Goal: Information Seeking & Learning: Learn about a topic

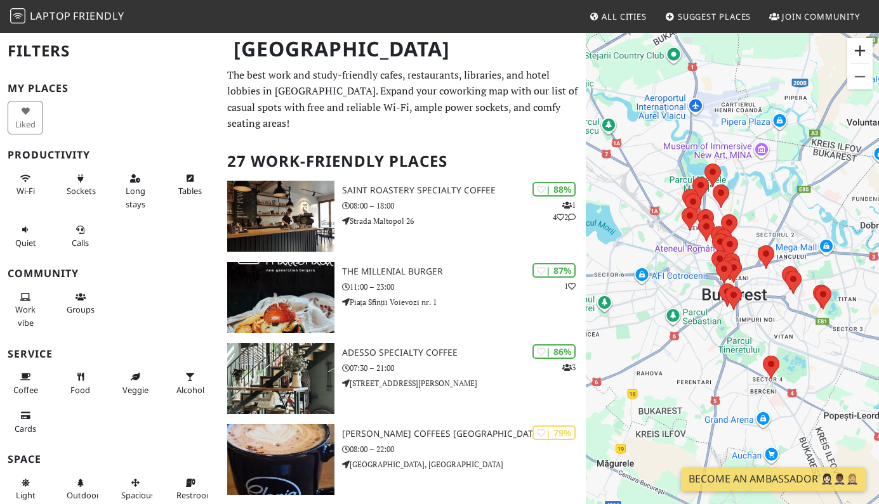
click at [858, 54] on button "Vergrößern" at bounding box center [859, 50] width 25 height 25
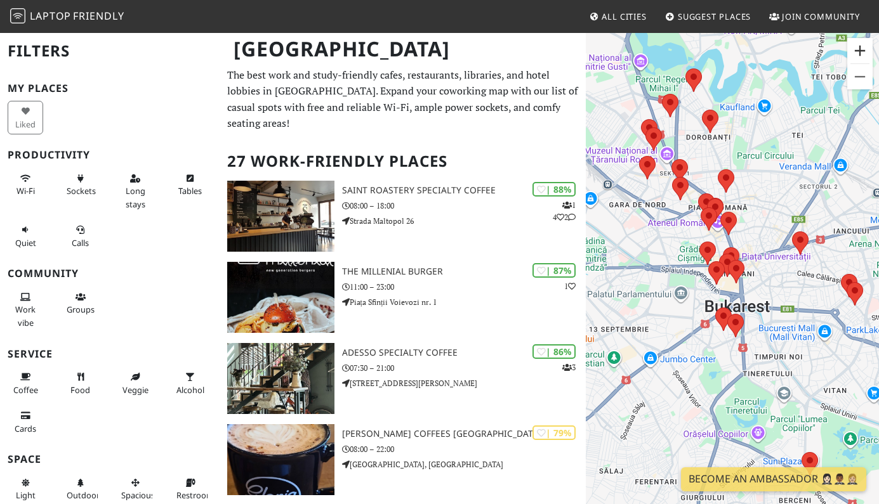
click at [858, 54] on button "Vergrößern" at bounding box center [859, 50] width 25 height 25
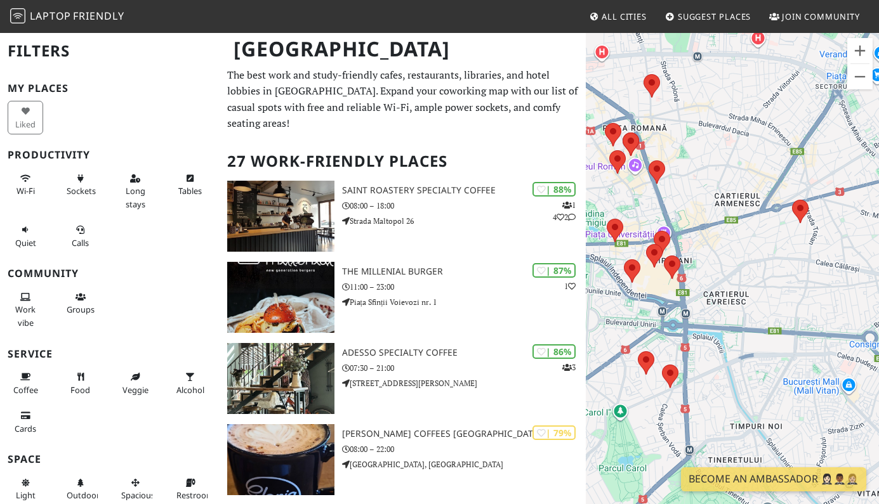
drag, startPoint x: 728, startPoint y: 190, endPoint x: 657, endPoint y: 186, distance: 70.5
click at [657, 186] on div at bounding box center [732, 284] width 293 height 504
click at [860, 90] on div at bounding box center [732, 284] width 293 height 504
click at [862, 76] on button "Verkleinern" at bounding box center [859, 76] width 25 height 25
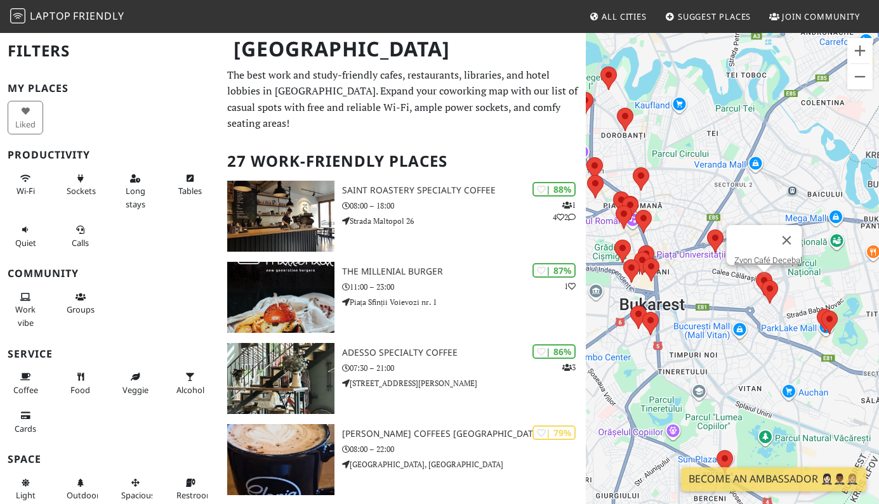
click at [756, 272] on area at bounding box center [756, 272] width 0 height 0
click at [858, 49] on button "Vergrößern" at bounding box center [859, 50] width 25 height 25
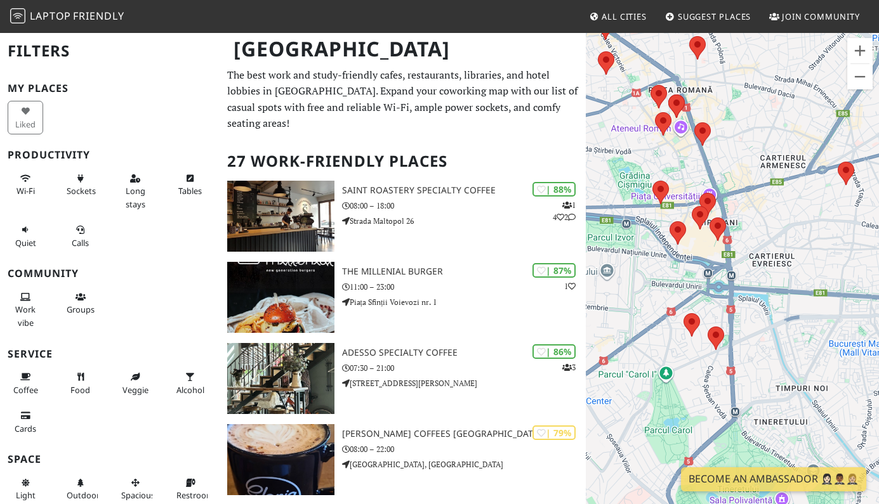
drag, startPoint x: 641, startPoint y: 129, endPoint x: 803, endPoint y: 82, distance: 168.6
click at [803, 82] on div "Zvon Café Decebal" at bounding box center [732, 284] width 293 height 504
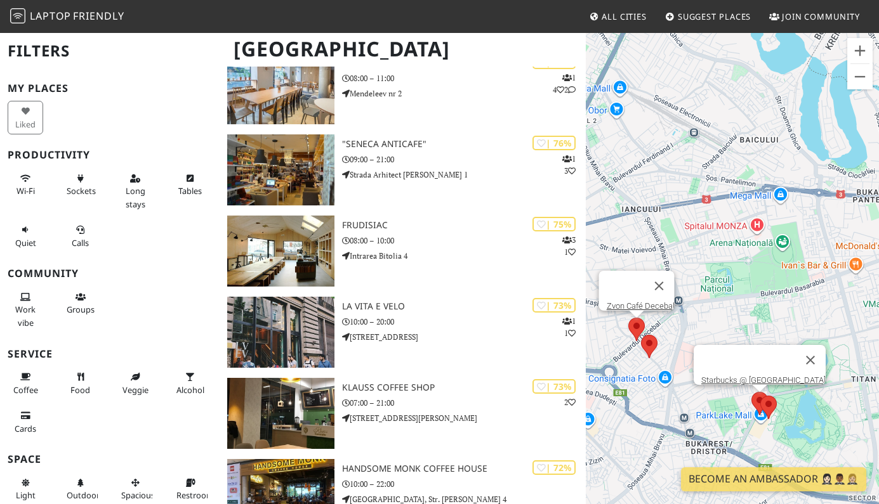
scroll to position [695, 0]
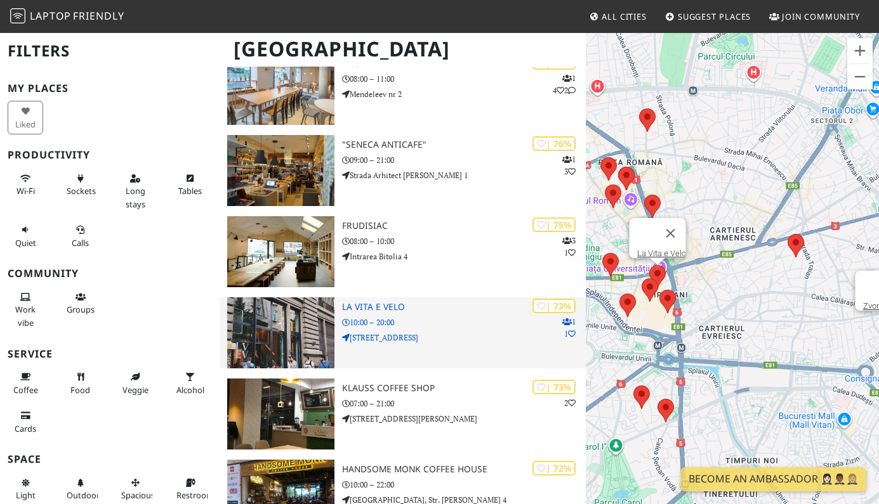
click at [360, 302] on h3 "La Vita e Velo" at bounding box center [464, 307] width 244 height 11
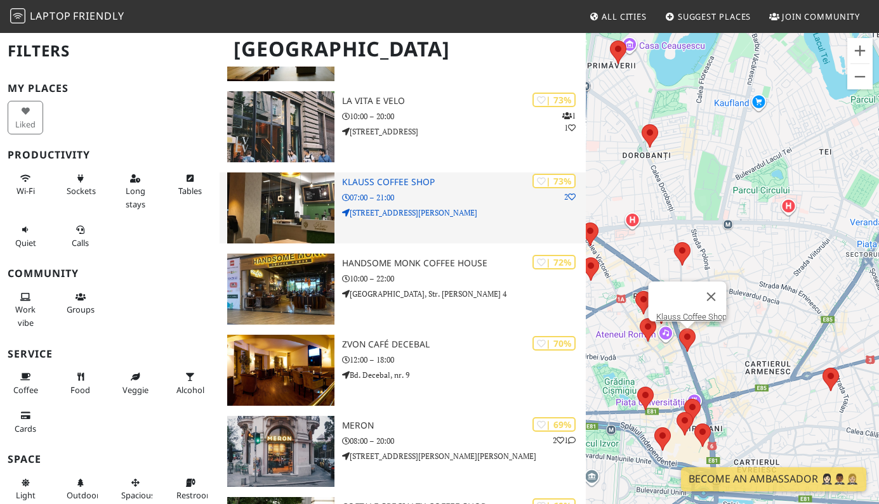
scroll to position [908, 0]
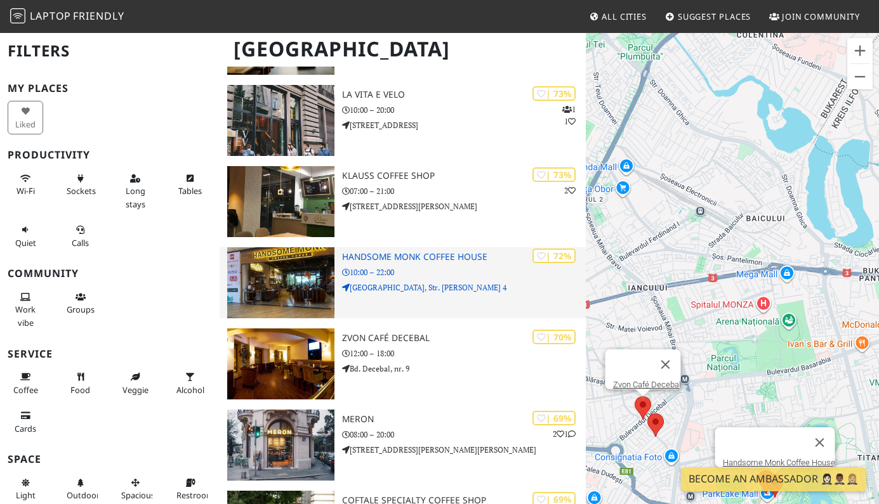
click at [441, 266] on p "10:00 – 22:00" at bounding box center [464, 272] width 244 height 12
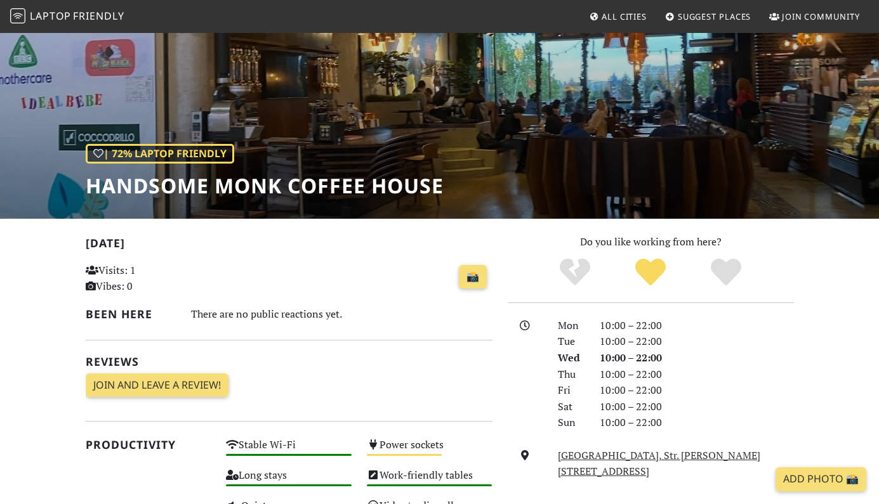
scroll to position [79, 0]
